Goal: Transaction & Acquisition: Book appointment/travel/reservation

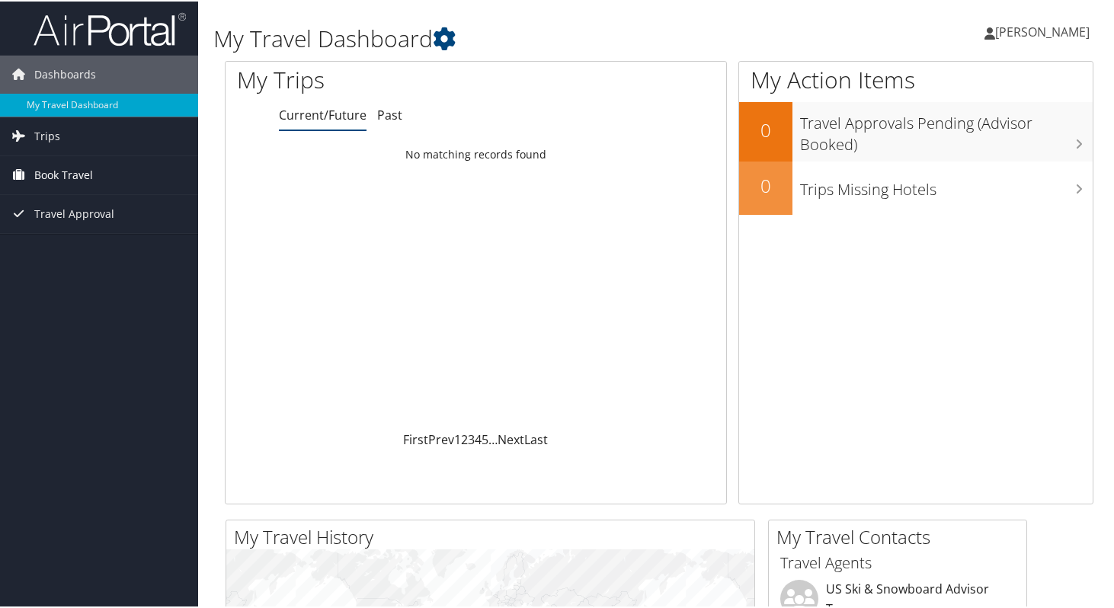
click at [45, 178] on span "Book Travel" at bounding box center [63, 174] width 59 height 38
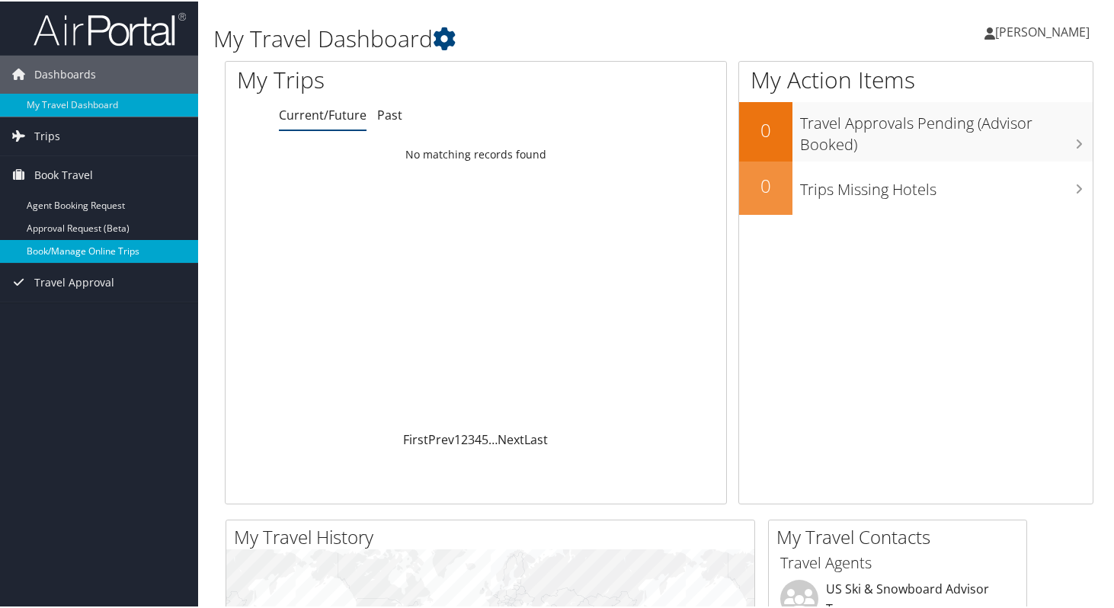
click at [44, 245] on link "Book/Manage Online Trips" at bounding box center [99, 249] width 198 height 23
